Goal: Communication & Community: Answer question/provide support

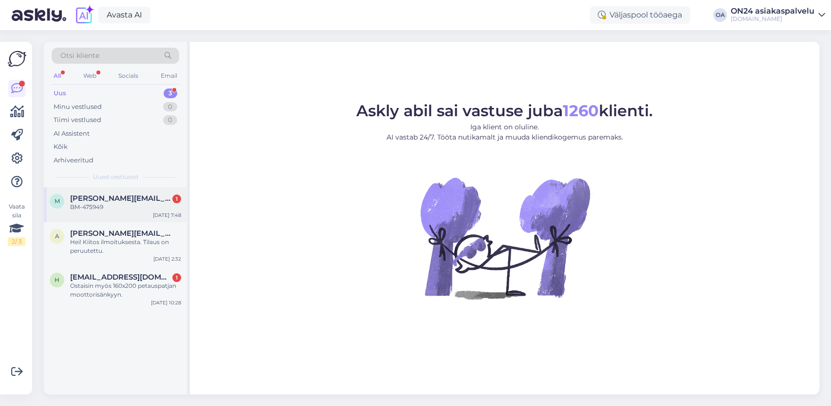
click at [119, 209] on div "BM-475949" at bounding box center [125, 207] width 111 height 9
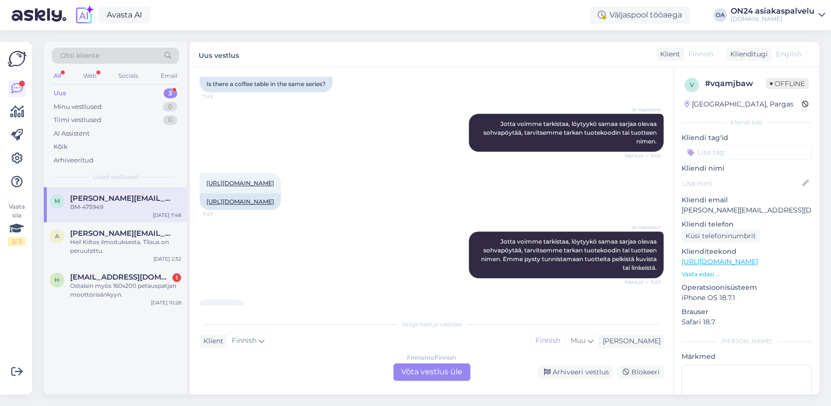
scroll to position [267, 0]
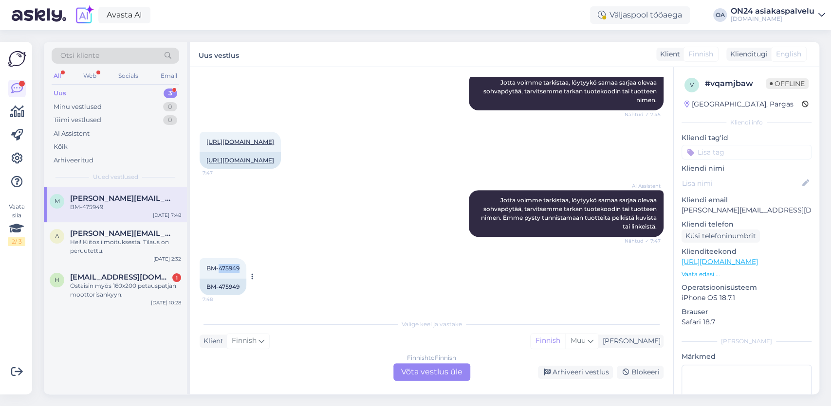
drag, startPoint x: 220, startPoint y: 270, endPoint x: 244, endPoint y: 262, distance: 25.4
click at [244, 264] on div "BM-475949 7:48" at bounding box center [223, 268] width 47 height 20
copy span "475949"
click at [418, 378] on div "Finnish to Finnish Võta vestlus üle" at bounding box center [431, 373] width 77 height 18
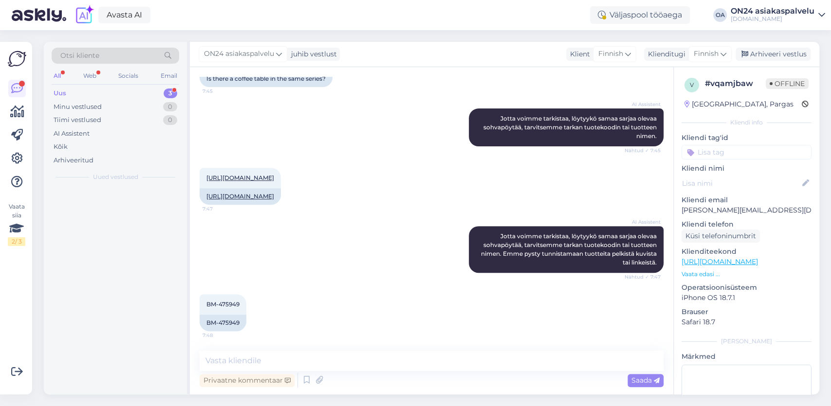
scroll to position [231, 0]
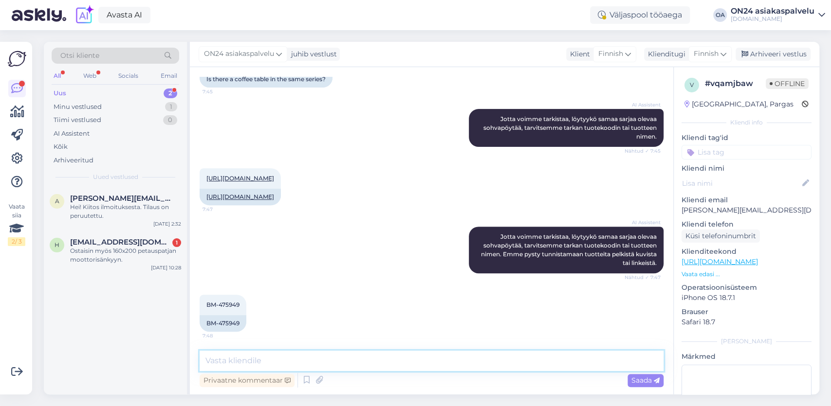
click at [227, 362] on textarea at bounding box center [432, 361] width 464 height 20
paste textarea "[URL][DOMAIN_NAME]"
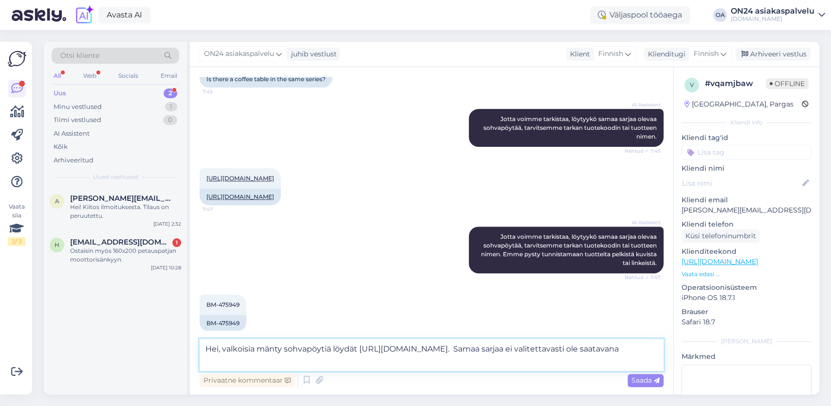
type textarea "Hei, valkoisia mänty sohvapöytiä löydät [URL][DOMAIN_NAME]. Samaa sarjaa ei val…"
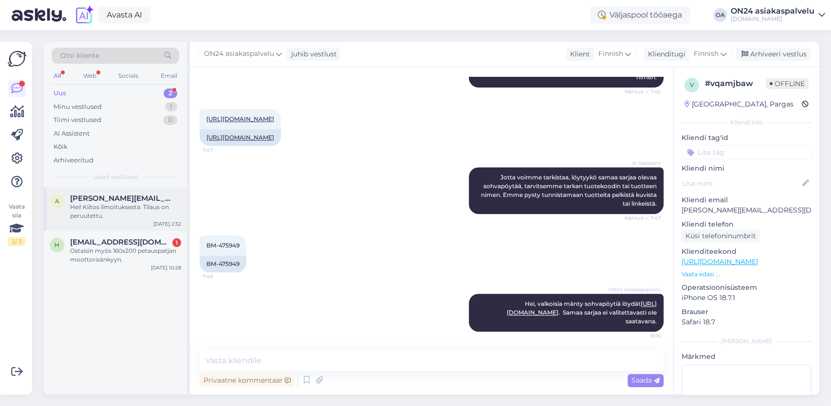
click at [131, 209] on div "Hei! Kiitos ilmoituksesta. Tilaus on peruutettu." at bounding box center [125, 212] width 111 height 18
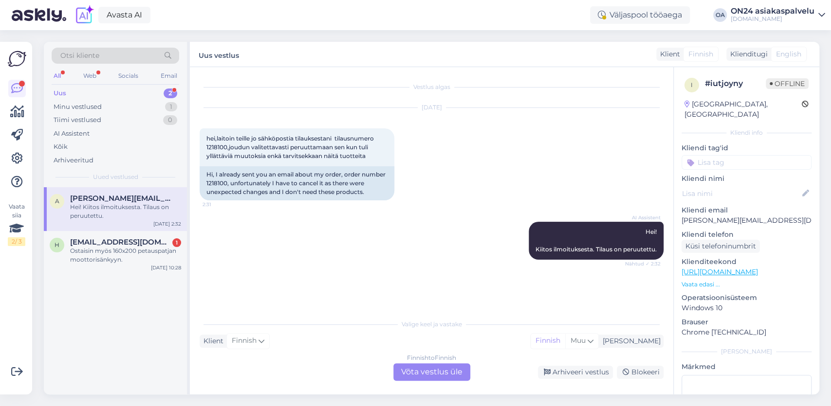
click at [115, 209] on div "Hei! Kiitos ilmoituksesta. Tilaus on peruutettu." at bounding box center [125, 212] width 111 height 18
click at [429, 376] on div "Finnish to Finnish Võta vestlus üle" at bounding box center [431, 373] width 77 height 18
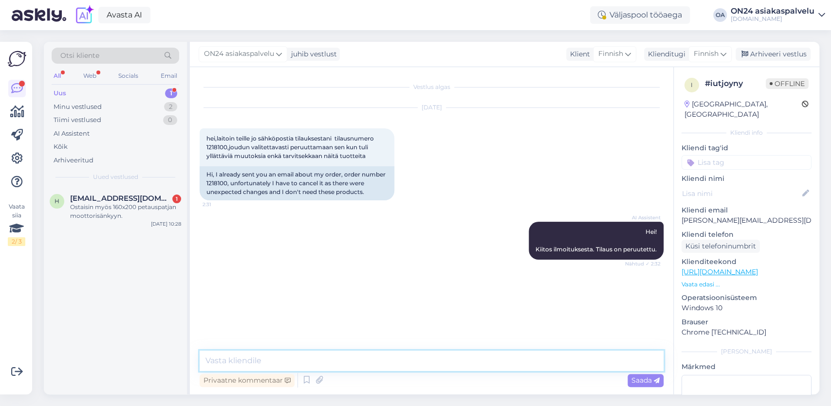
click at [286, 368] on textarea at bounding box center [432, 361] width 464 height 20
type textarea "Asiakaspalvelu vastasi viestiisi."
drag, startPoint x: 786, startPoint y: 52, endPoint x: 695, endPoint y: 73, distance: 93.5
click at [786, 52] on div "Arhiveeri vestlus" at bounding box center [772, 54] width 75 height 13
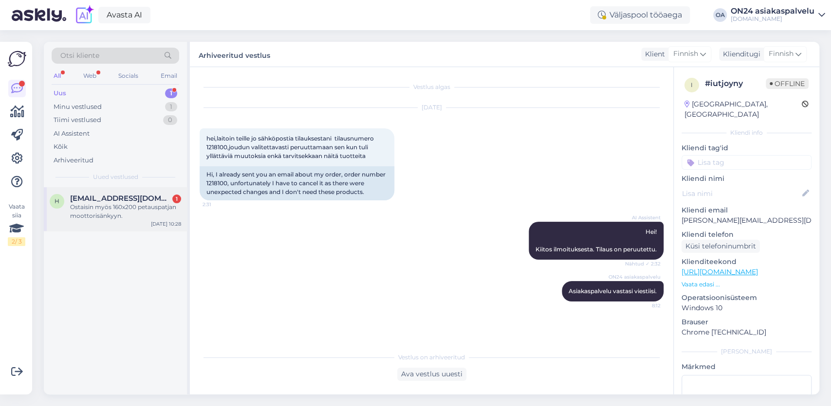
click at [122, 213] on div "Ostaisin myös 160x200 petauspatjan moottorisänkyyn." at bounding box center [125, 212] width 111 height 18
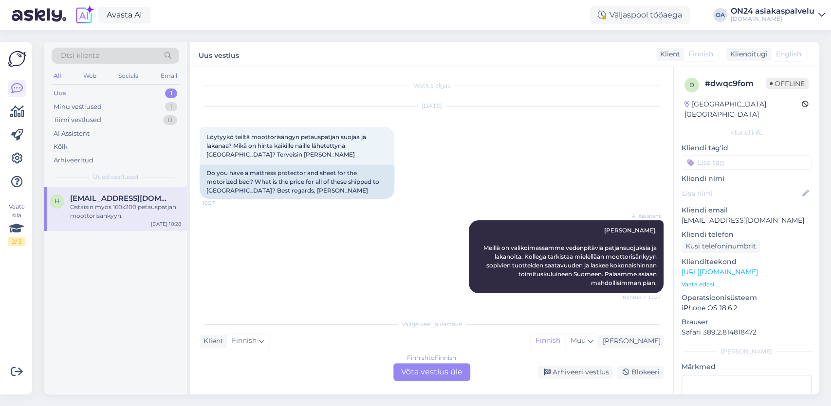
scroll to position [58, 0]
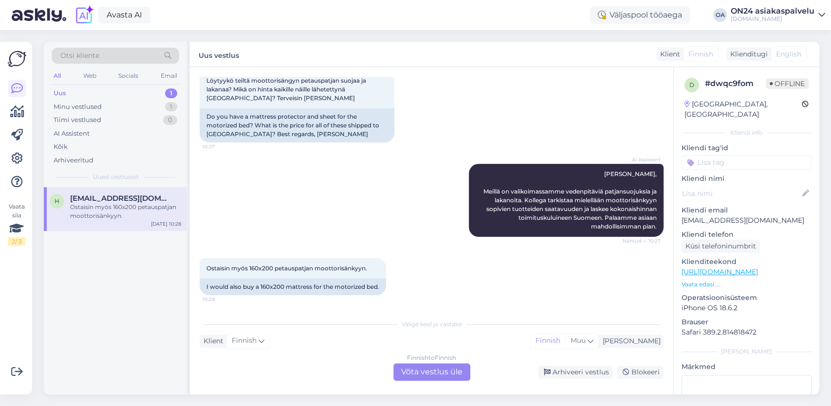
click at [436, 373] on div "Finnish to Finnish Võta vestlus üle" at bounding box center [431, 373] width 77 height 18
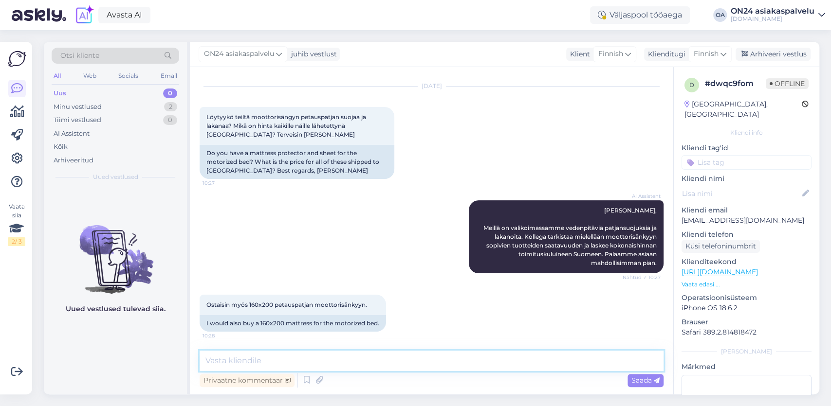
click at [221, 363] on textarea at bounding box center [432, 361] width 464 height 20
paste textarea "[URL][DOMAIN_NAME]"
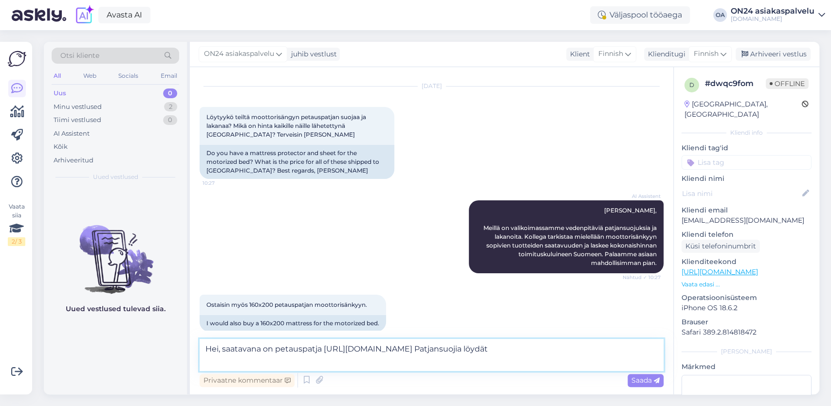
paste textarea "[URL][DOMAIN_NAME]"
type textarea "Hei, saatavana on petauspatja [URL][DOMAIN_NAME] Patjansuojia löydät [URL][DOMA…"
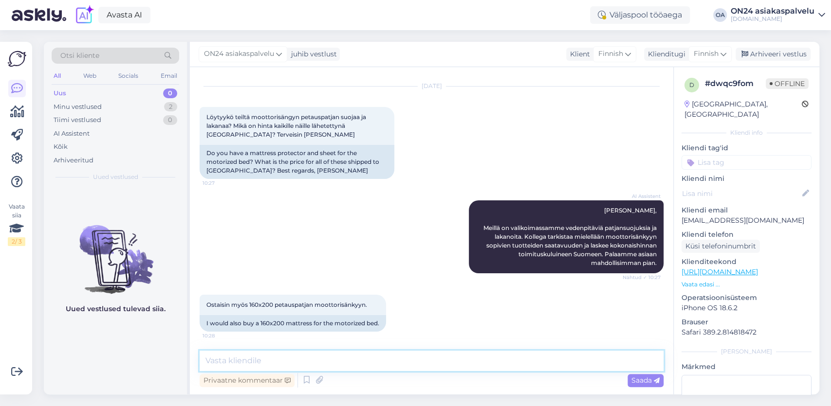
scroll to position [110, 0]
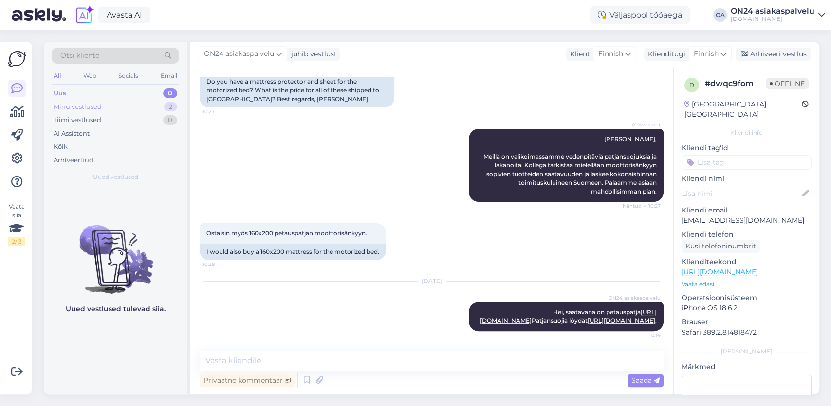
click at [92, 106] on div "Minu vestlused" at bounding box center [78, 107] width 48 height 10
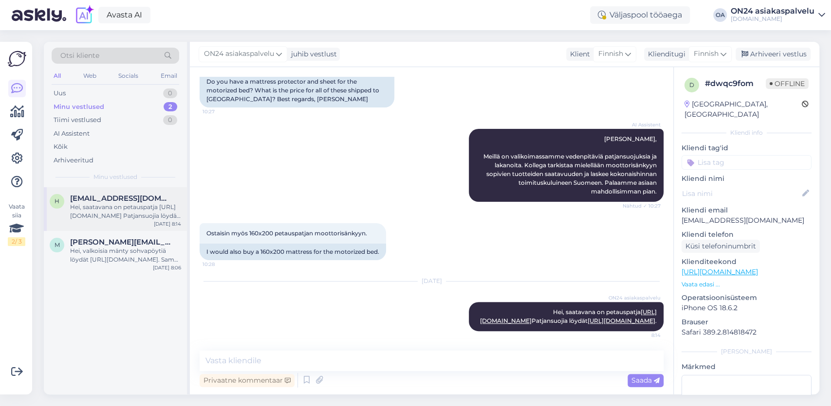
click at [120, 197] on span "[EMAIL_ADDRESS][DOMAIN_NAME]" at bounding box center [120, 198] width 101 height 9
drag, startPoint x: 791, startPoint y: 52, endPoint x: 769, endPoint y: 51, distance: 21.9
click at [791, 52] on div "Arhiveeri vestlus" at bounding box center [772, 54] width 75 height 13
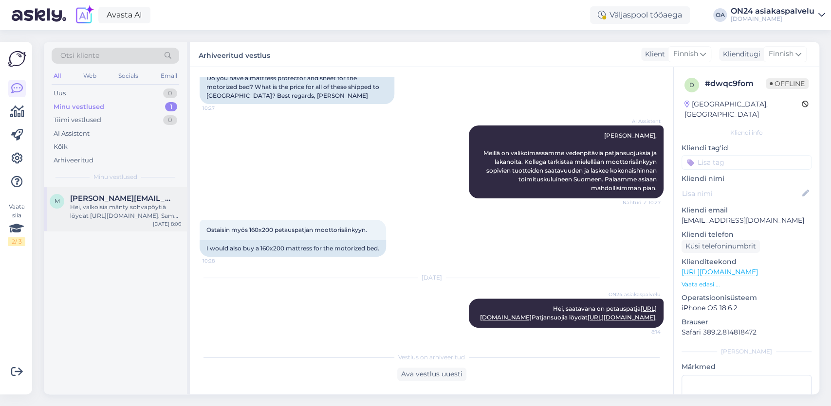
click at [129, 205] on div "Hei, valkoisia mänty sohvapöytiä löydät [URL][DOMAIN_NAME]. Samaa sarjaa ei val…" at bounding box center [125, 212] width 111 height 18
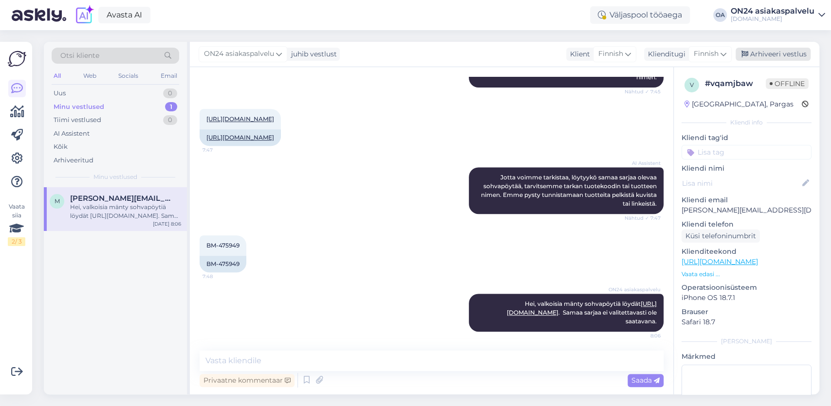
click at [760, 54] on div "Arhiveeri vestlus" at bounding box center [772, 54] width 75 height 13
